Goal: Information Seeking & Learning: Learn about a topic

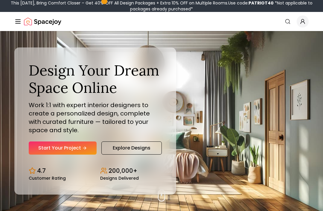
click at [50, 155] on link "Start Your Project" at bounding box center [63, 148] width 68 height 13
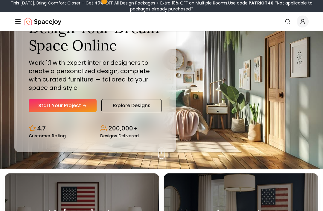
scroll to position [39, 0]
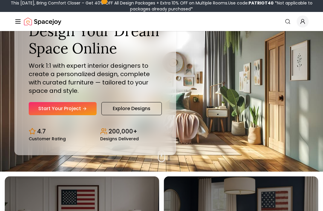
click at [143, 115] on link "Explore Designs" at bounding box center [131, 108] width 60 height 13
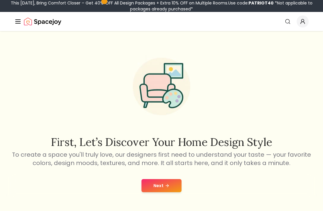
click at [168, 189] on button "Next" at bounding box center [161, 185] width 40 height 13
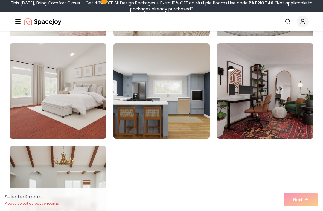
scroll to position [3333, 0]
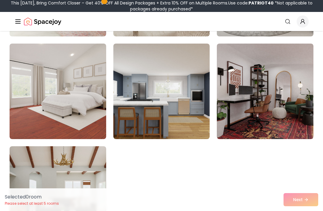
click at [177, 108] on img at bounding box center [161, 92] width 96 height 96
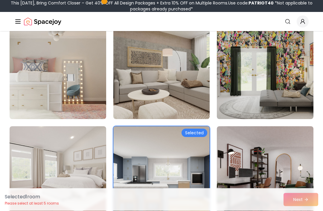
scroll to position [3249, 0]
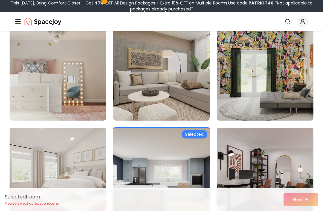
click at [191, 79] on img at bounding box center [161, 73] width 96 height 96
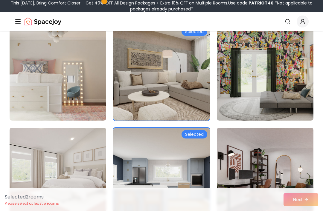
click at [86, 91] on img at bounding box center [58, 73] width 96 height 96
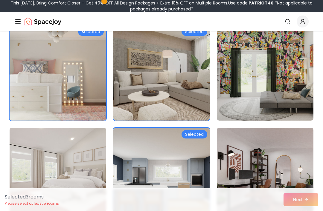
click at [198, 107] on img at bounding box center [161, 73] width 96 height 96
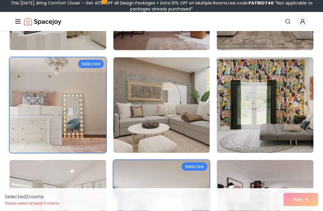
scroll to position [3213, 0]
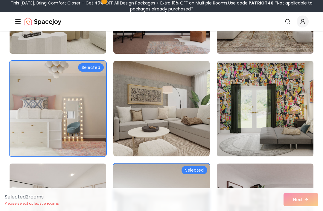
click at [194, 122] on img at bounding box center [161, 109] width 96 height 96
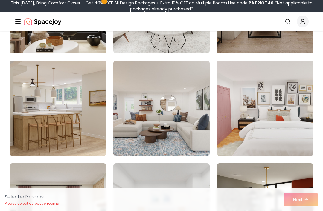
scroll to position [2905, 0]
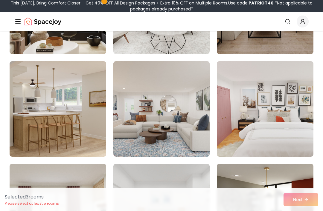
click at [286, 127] on img at bounding box center [265, 109] width 96 height 96
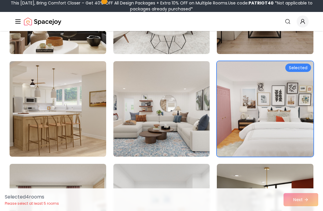
click at [186, 122] on img at bounding box center [161, 109] width 96 height 96
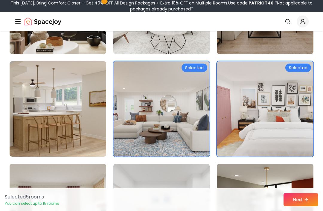
click at [94, 134] on img at bounding box center [58, 109] width 96 height 96
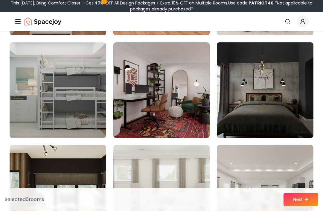
scroll to position [2718, 0]
click at [91, 100] on img at bounding box center [58, 90] width 96 height 96
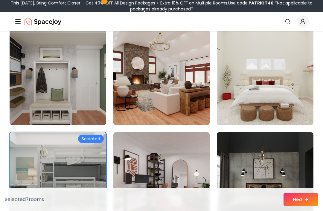
scroll to position [2627, 0]
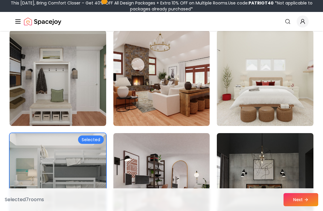
click at [287, 102] on img at bounding box center [265, 78] width 96 height 96
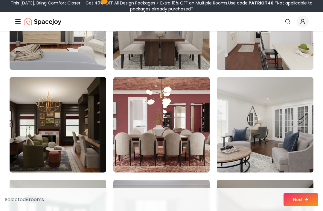
scroll to position [2374, 0]
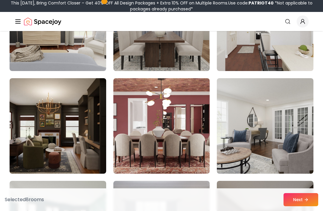
click at [296, 122] on img at bounding box center [265, 126] width 96 height 96
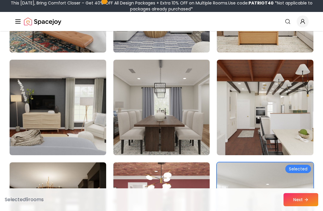
click at [176, 112] on img at bounding box center [161, 108] width 96 height 96
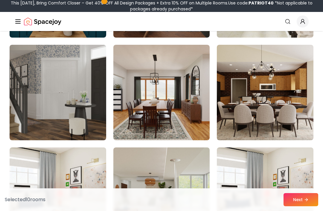
scroll to position [1996, 0]
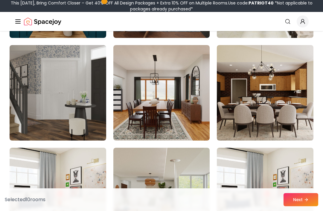
click at [75, 117] on img at bounding box center [58, 93] width 96 height 96
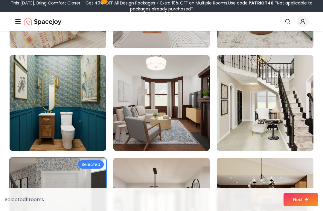
click at [296, 103] on img at bounding box center [265, 103] width 96 height 96
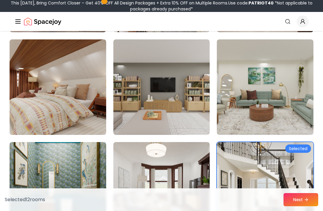
scroll to position [1795, 0]
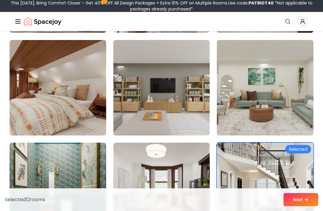
click at [190, 111] on img at bounding box center [161, 88] width 96 height 96
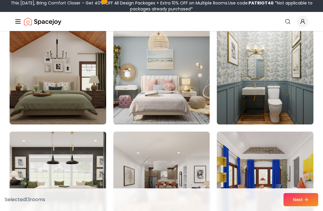
scroll to position [1597, 0]
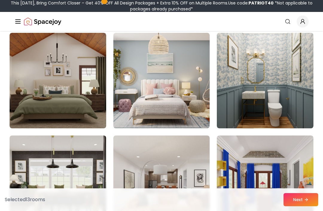
click at [196, 105] on img at bounding box center [161, 81] width 96 height 96
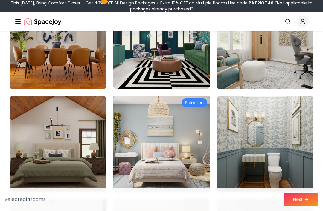
click at [285, 117] on img at bounding box center [265, 144] width 96 height 96
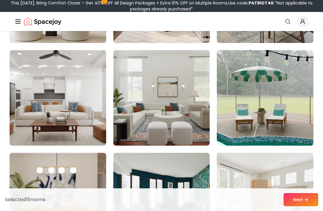
scroll to position [1373, 0]
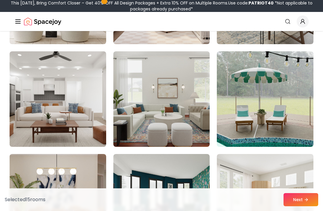
click at [299, 123] on img at bounding box center [265, 99] width 96 height 96
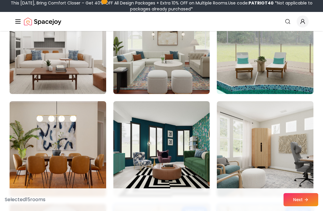
scroll to position [1426, 0]
click at [296, 65] on img at bounding box center [265, 47] width 96 height 96
click at [290, 82] on img at bounding box center [265, 47] width 96 height 96
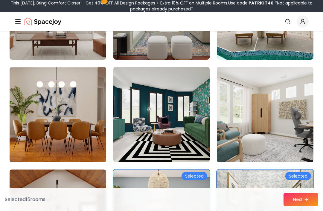
scroll to position [1459, 0]
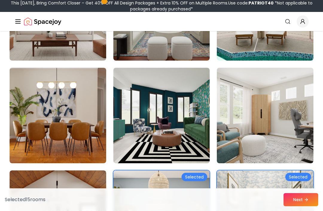
click at [301, 206] on button "Next" at bounding box center [300, 199] width 35 height 13
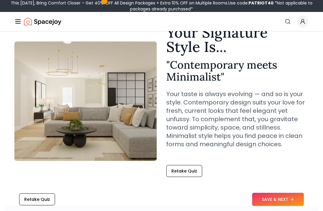
scroll to position [23, 0]
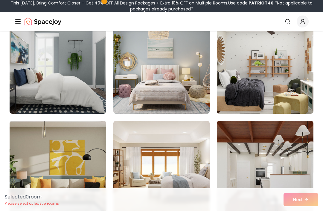
scroll to position [276, 0]
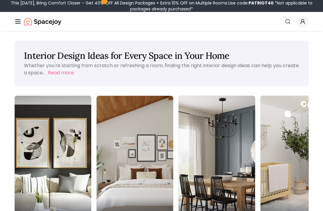
click at [106, 151] on img at bounding box center [134, 163] width 76 height 135
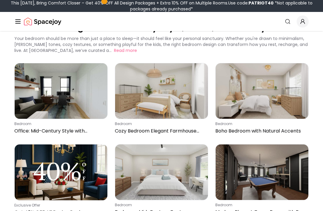
scroll to position [26, 0]
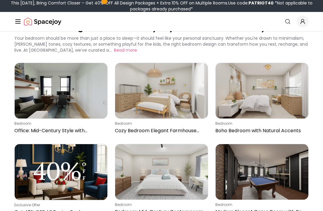
click at [186, 107] on img at bounding box center [161, 91] width 93 height 56
